Goal: Task Accomplishment & Management: Use online tool/utility

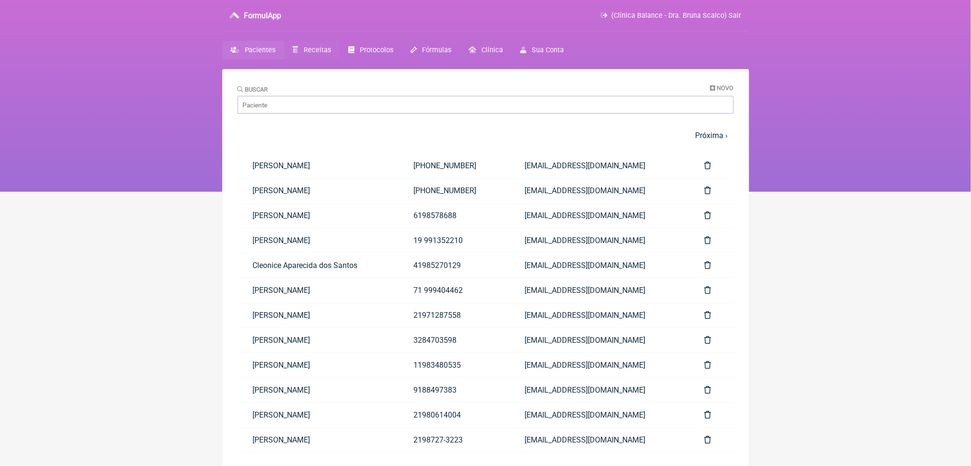
click at [324, 54] on span "Receitas" at bounding box center [317, 50] width 27 height 8
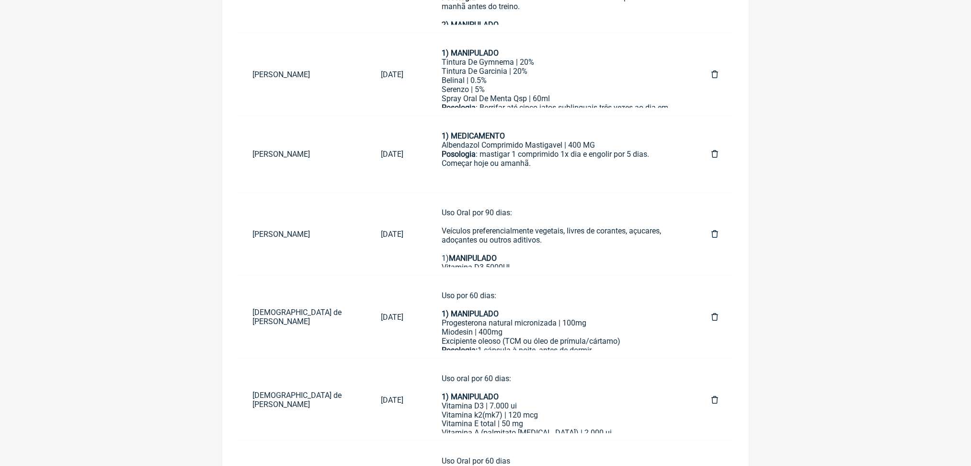
scroll to position [246, 0]
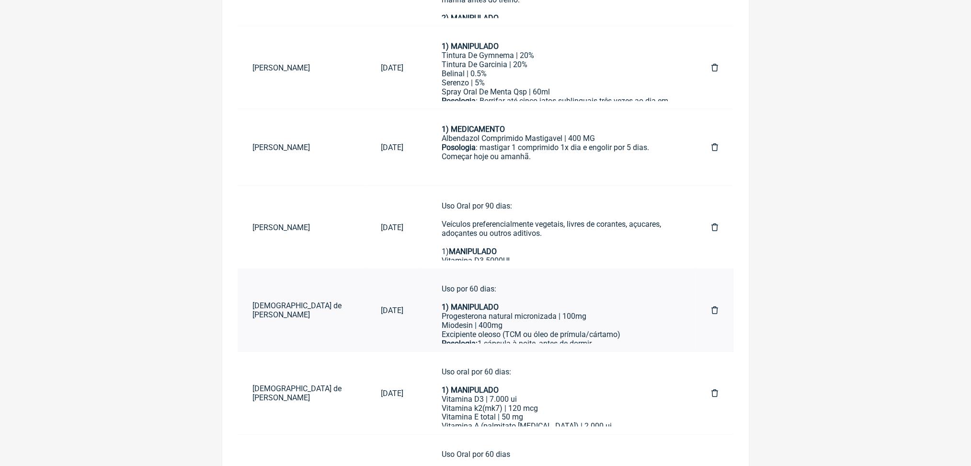
click at [555, 353] on div "Uso por 60 dias: 1) MANIPULADO Progesterona natural micronizada | 100mg Miodesi…" at bounding box center [557, 325] width 231 height 82
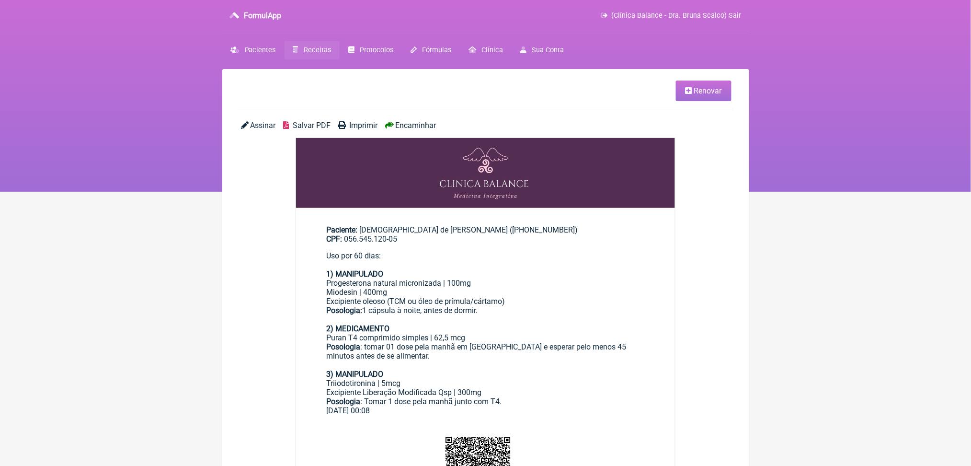
click at [709, 92] on span "Renovar" at bounding box center [708, 90] width 28 height 9
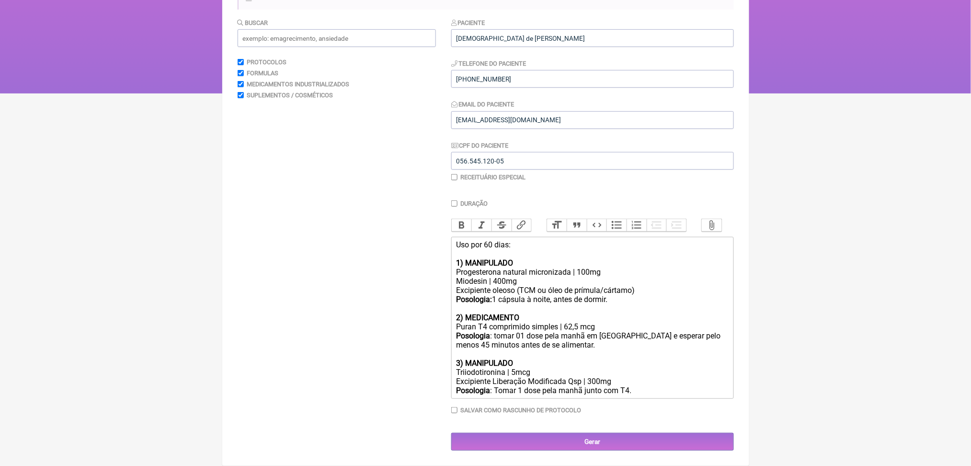
scroll to position [127, 0]
click at [628, 322] on div "Uso por 60 dias: 1) MANIPULADO Progesterona natural micronizada | 100mg Miodesi…" at bounding box center [592, 281] width 272 height 82
type trix-editor "<div>Uso por 60 dias:<br><br><strong>1) MANIPULADO<br></strong>Progesterona nat…"
click at [624, 434] on input "Gerar" at bounding box center [592, 442] width 283 height 18
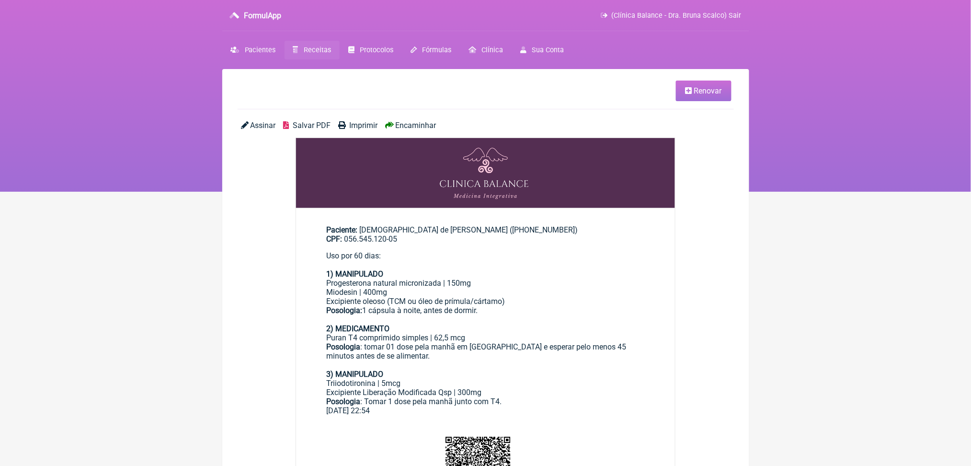
click at [326, 130] on span "Salvar PDF" at bounding box center [312, 125] width 38 height 9
click at [336, 53] on link "Receitas" at bounding box center [312, 50] width 55 height 19
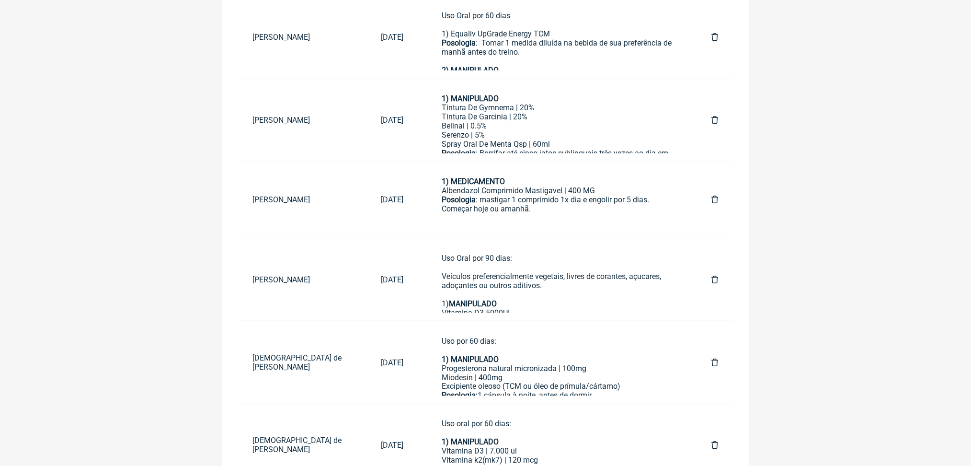
scroll to position [336, 0]
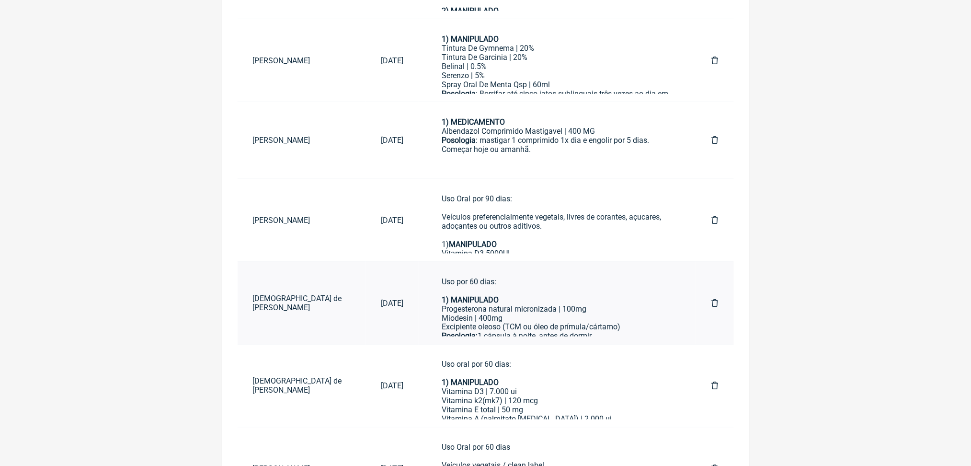
click at [712, 307] on icon at bounding box center [715, 303] width 7 height 8
